Goal: Transaction & Acquisition: Purchase product/service

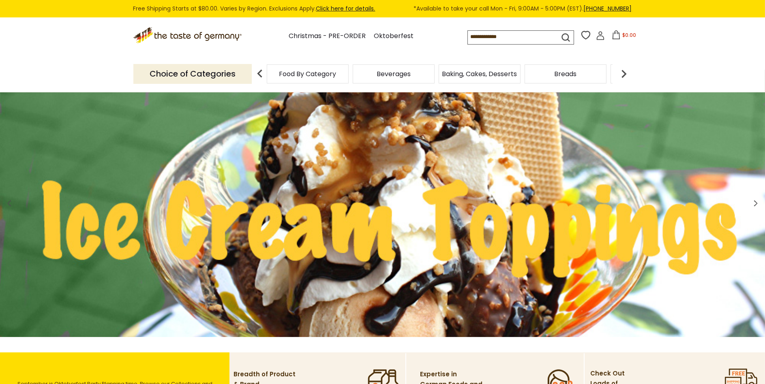
click at [599, 37] on icon at bounding box center [600, 35] width 9 height 9
